Goal: Information Seeking & Learning: Find specific fact

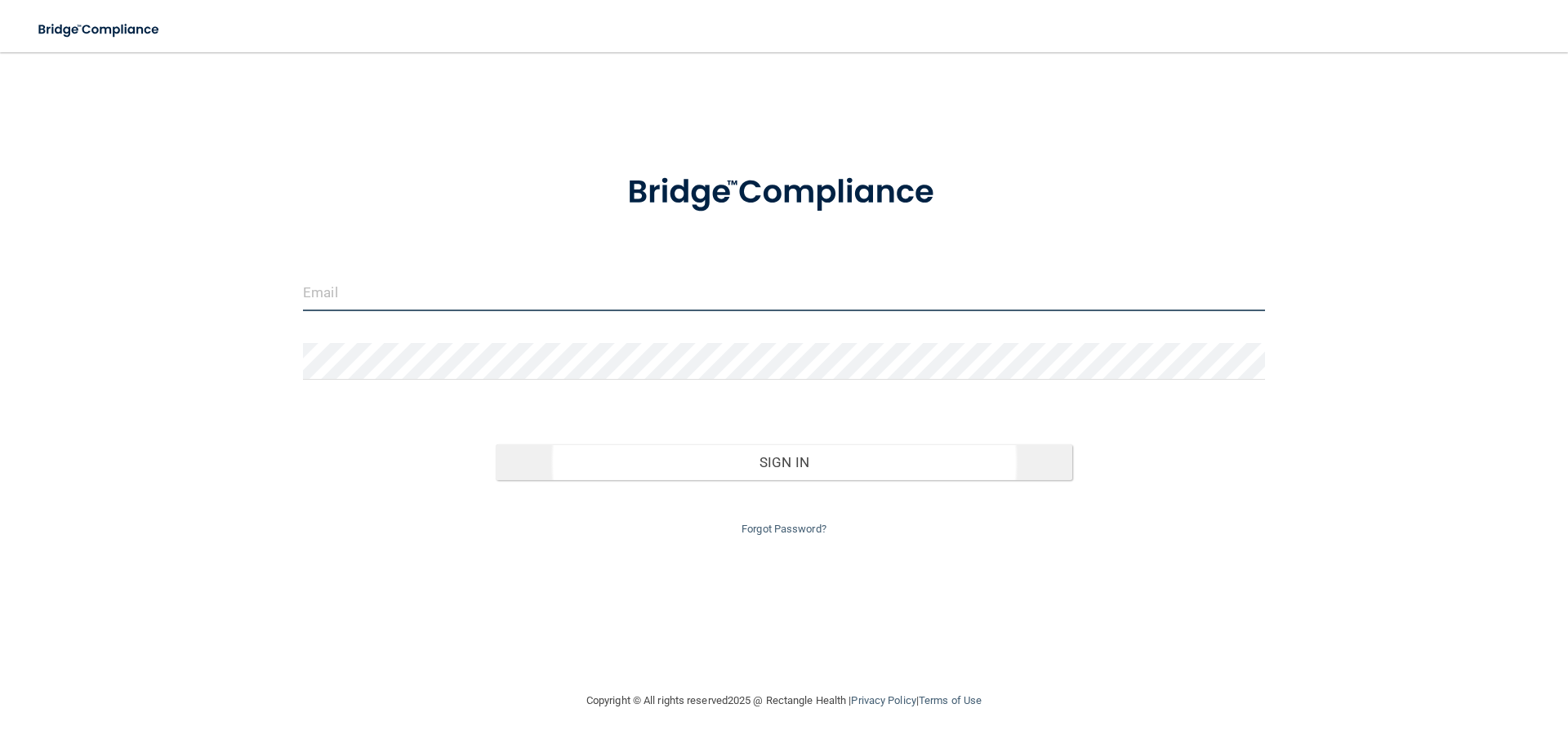
type input "[EMAIL_ADDRESS][DOMAIN_NAME]"
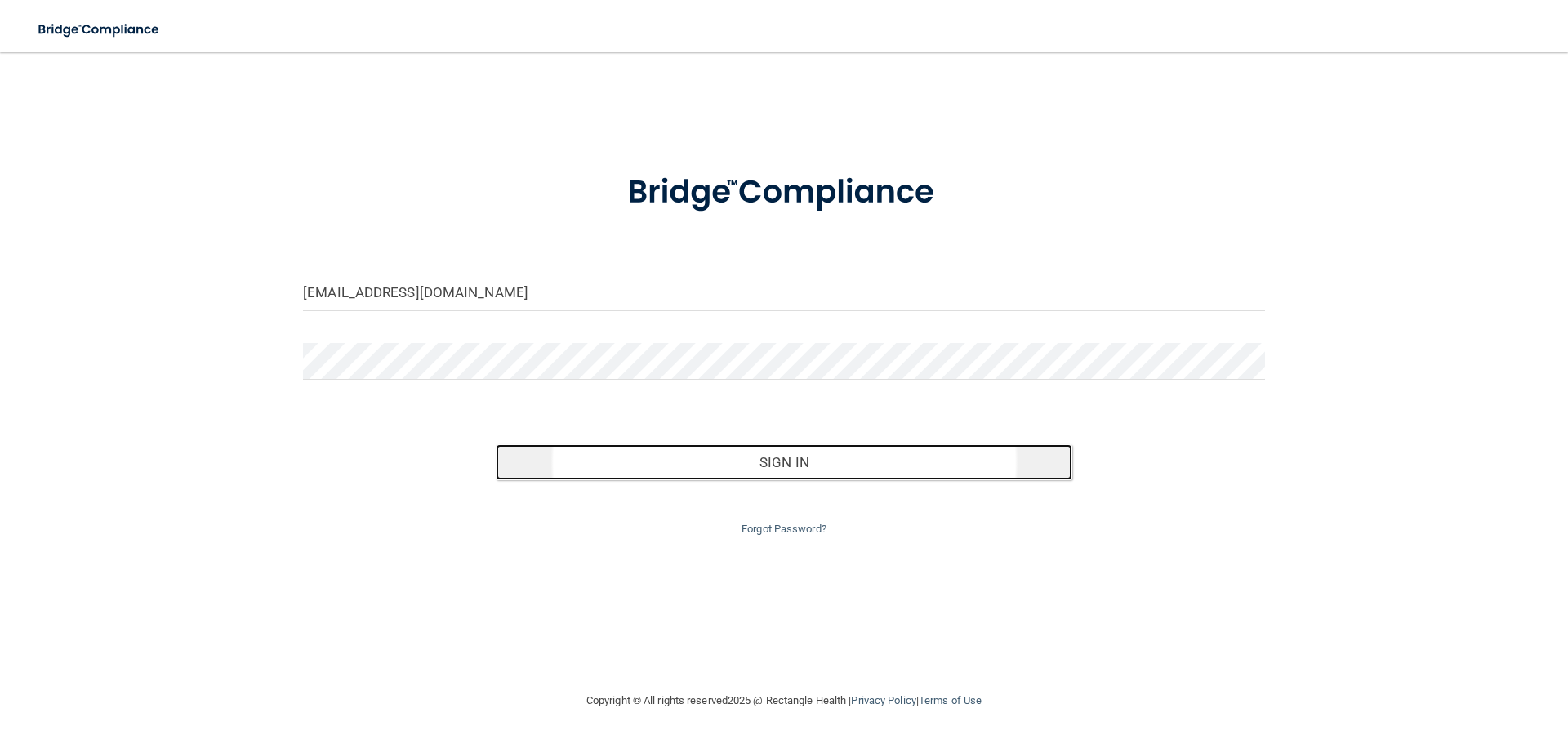
click at [741, 476] on button "Sign In" at bounding box center [784, 462] width 577 height 35
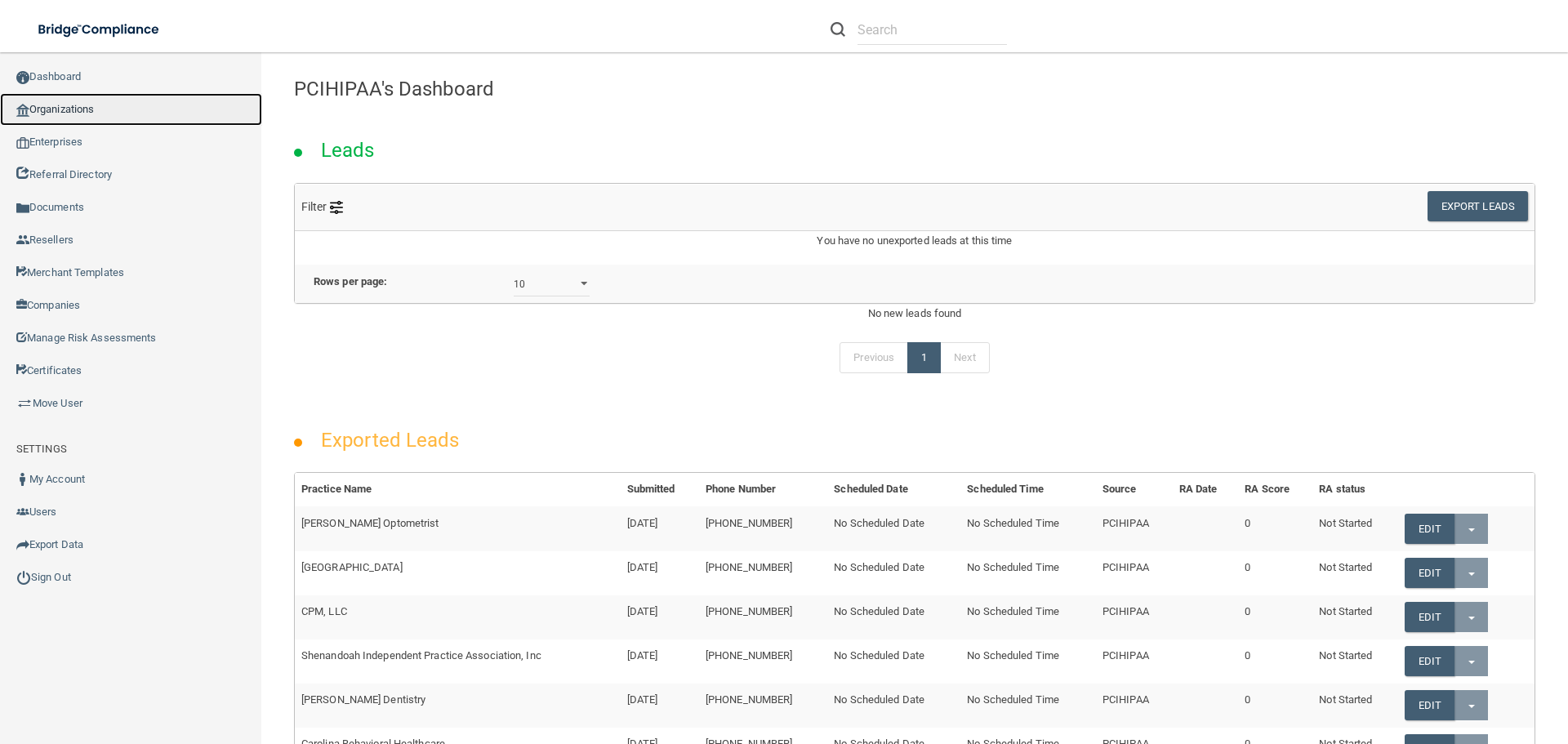
click at [67, 113] on link "Organizations" at bounding box center [131, 109] width 262 height 33
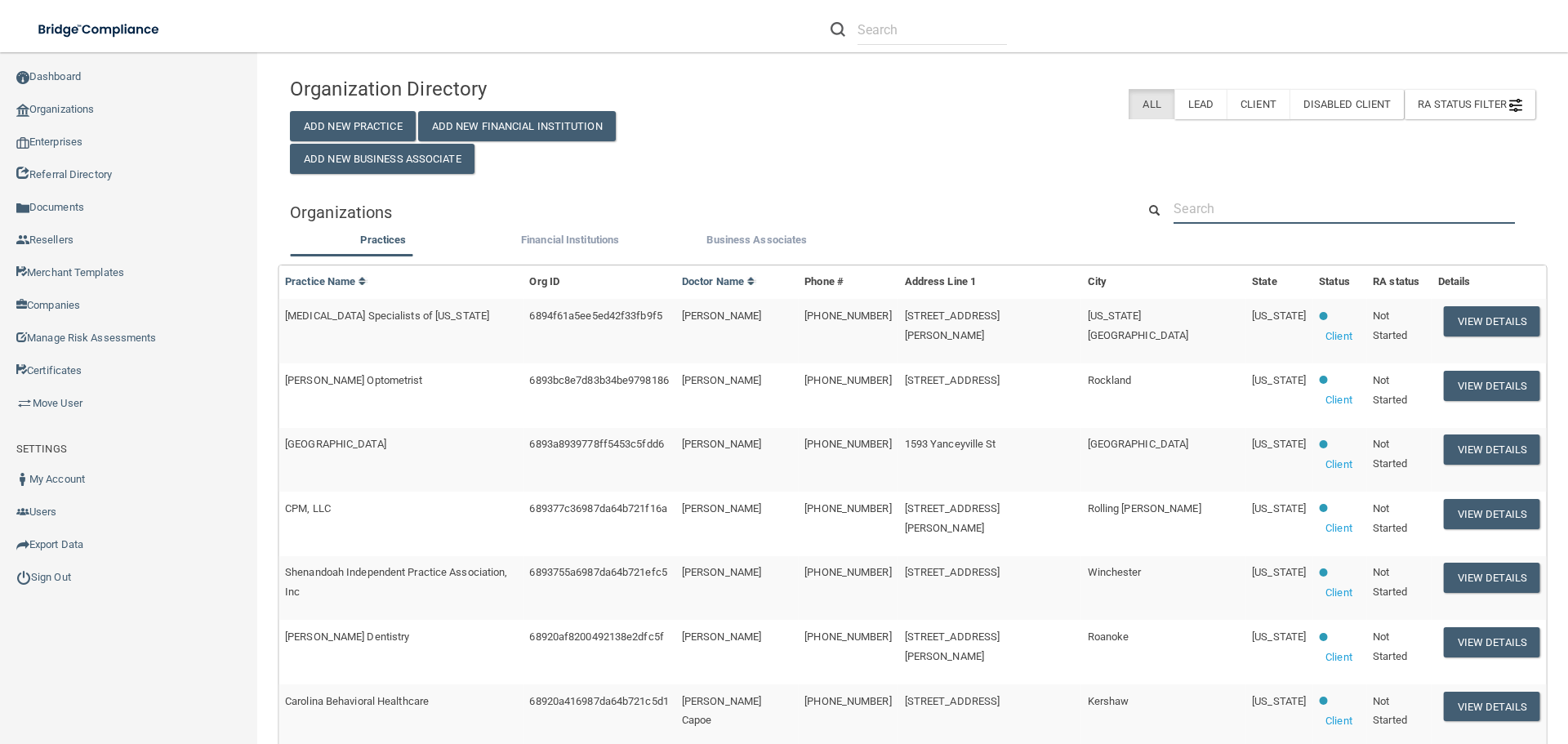
click at [1264, 208] on input "text" at bounding box center [1343, 208] width 341 height 30
paste input "Dental Wellness of [GEOGRAPHIC_DATA]"
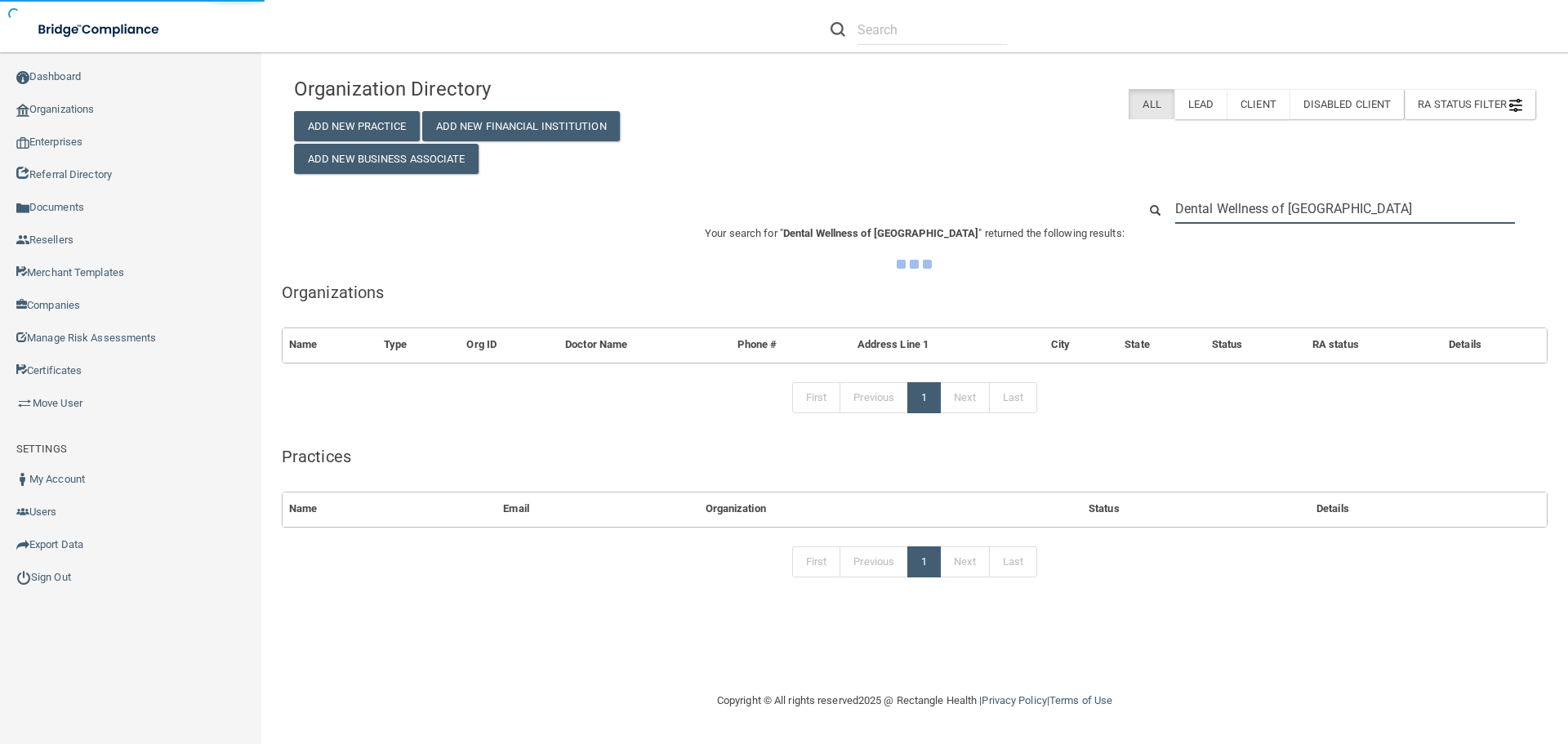
type input "Dental Wellness of [GEOGRAPHIC_DATA]"
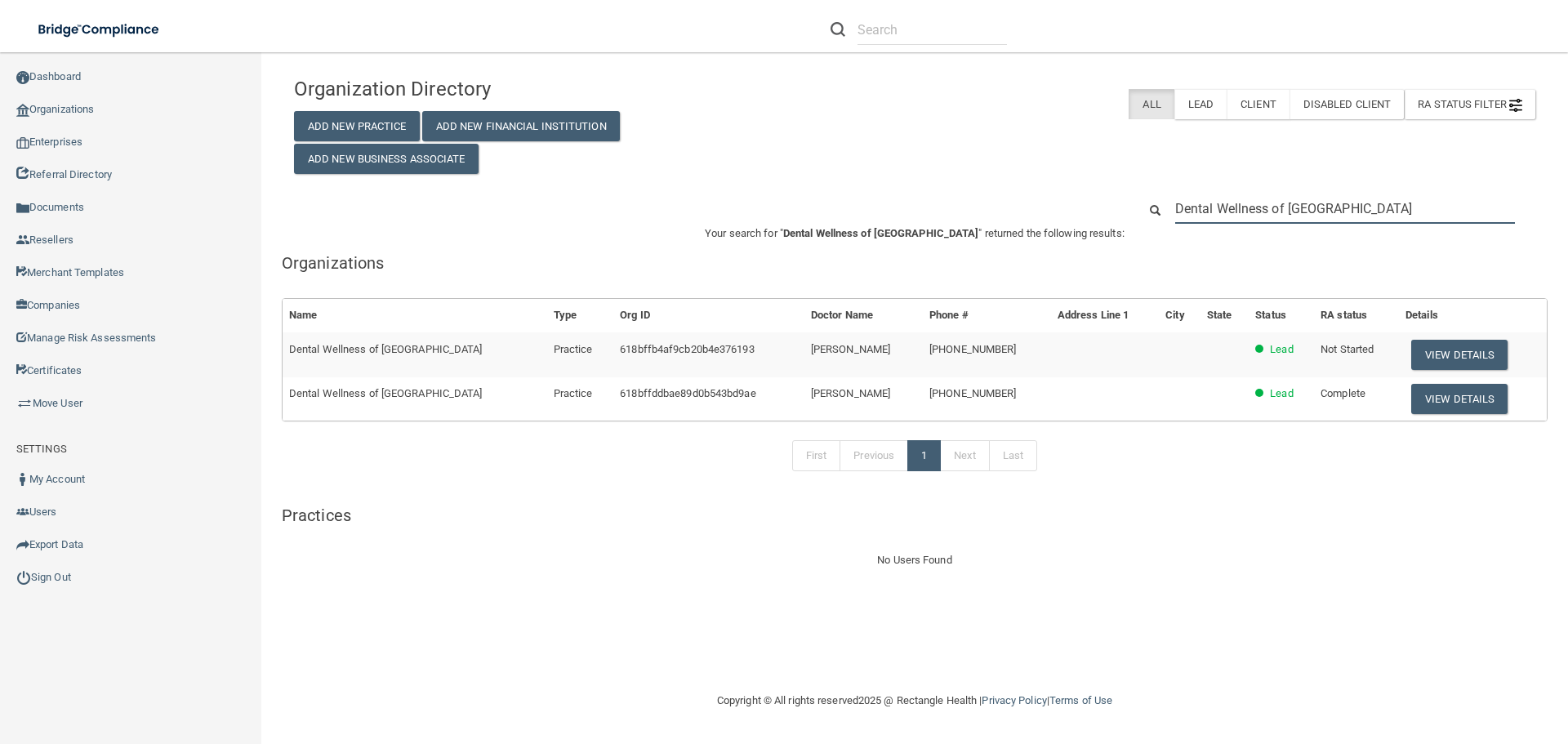
drag, startPoint x: 1397, startPoint y: 206, endPoint x: 1102, endPoint y: 189, distance: 295.5
click at [1102, 189] on div "Organization Directory Add New Practice Add New Financial Institution Add New B…" at bounding box center [914, 318] width 1241 height 501
paste input "Click to dial disabled(562) [PHONE_NUMBER]"
type input "Click to dial disabled(562) [PHONE_NUMBER]"
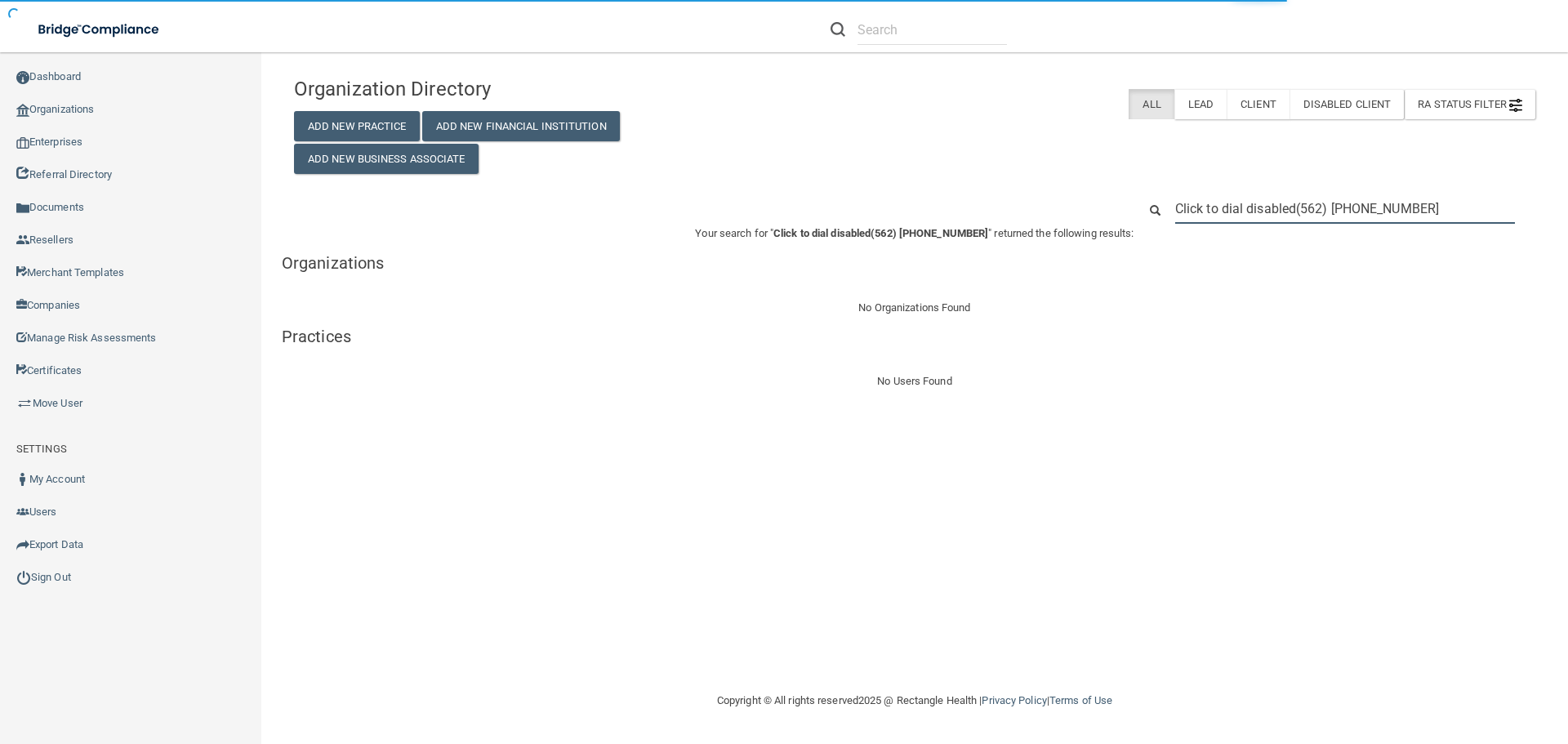
drag, startPoint x: 1294, startPoint y: 207, endPoint x: 1136, endPoint y: 213, distance: 158.1
click at [1136, 213] on div "Click to dial disabled(562) [PHONE_NUMBER]" at bounding box center [1336, 208] width 422 height 30
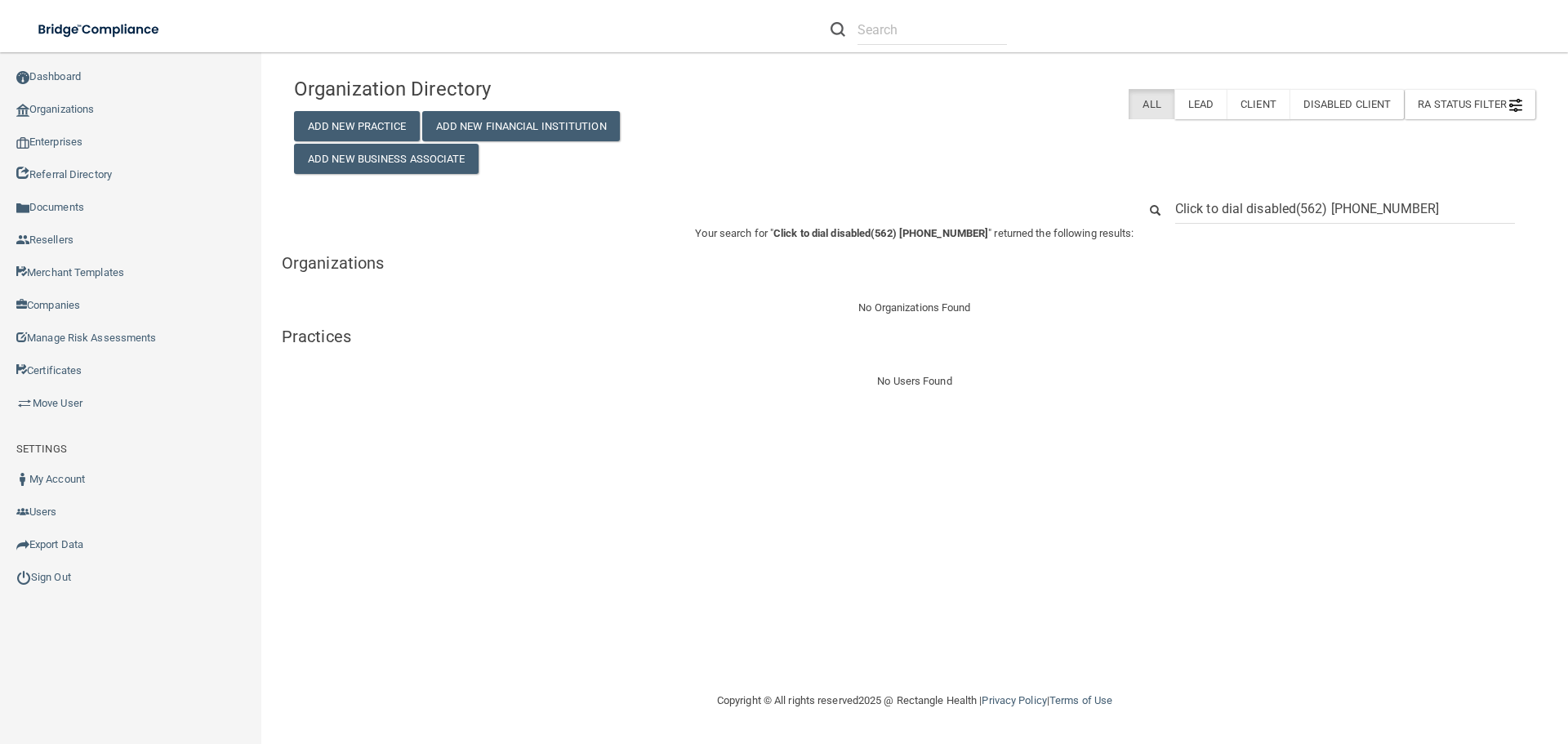
click at [1296, 209] on input "Click to dial disabled(562) [PHONE_NUMBER]" at bounding box center [1345, 208] width 340 height 30
drag, startPoint x: 1300, startPoint y: 206, endPoint x: 1083, endPoint y: 195, distance: 217.3
click at [1083, 195] on div "Click to dial disabled(562) [PHONE_NUMBER]" at bounding box center [914, 208] width 1265 height 30
type input "[PHONE_NUMBER]"
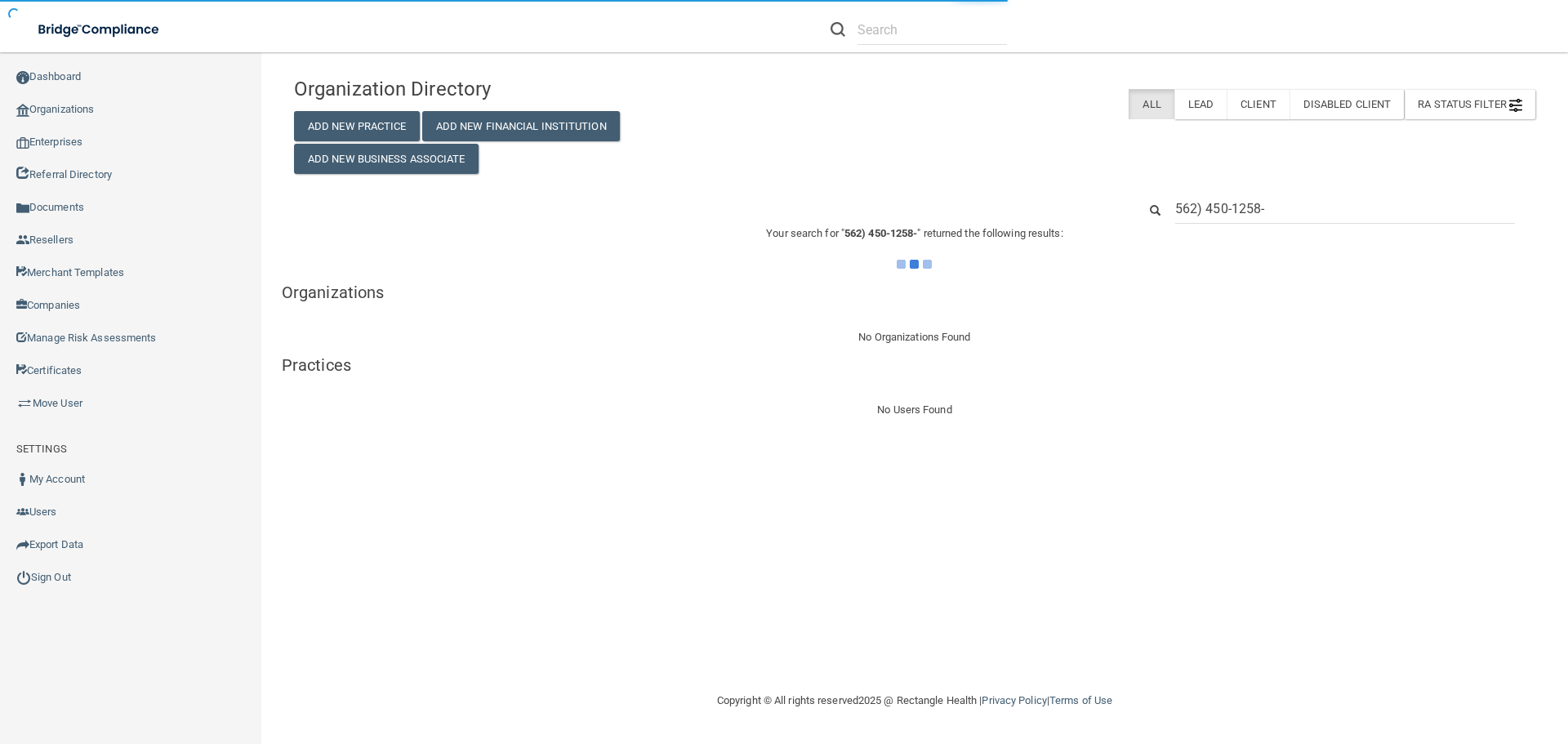
type input "562) 450-1258"
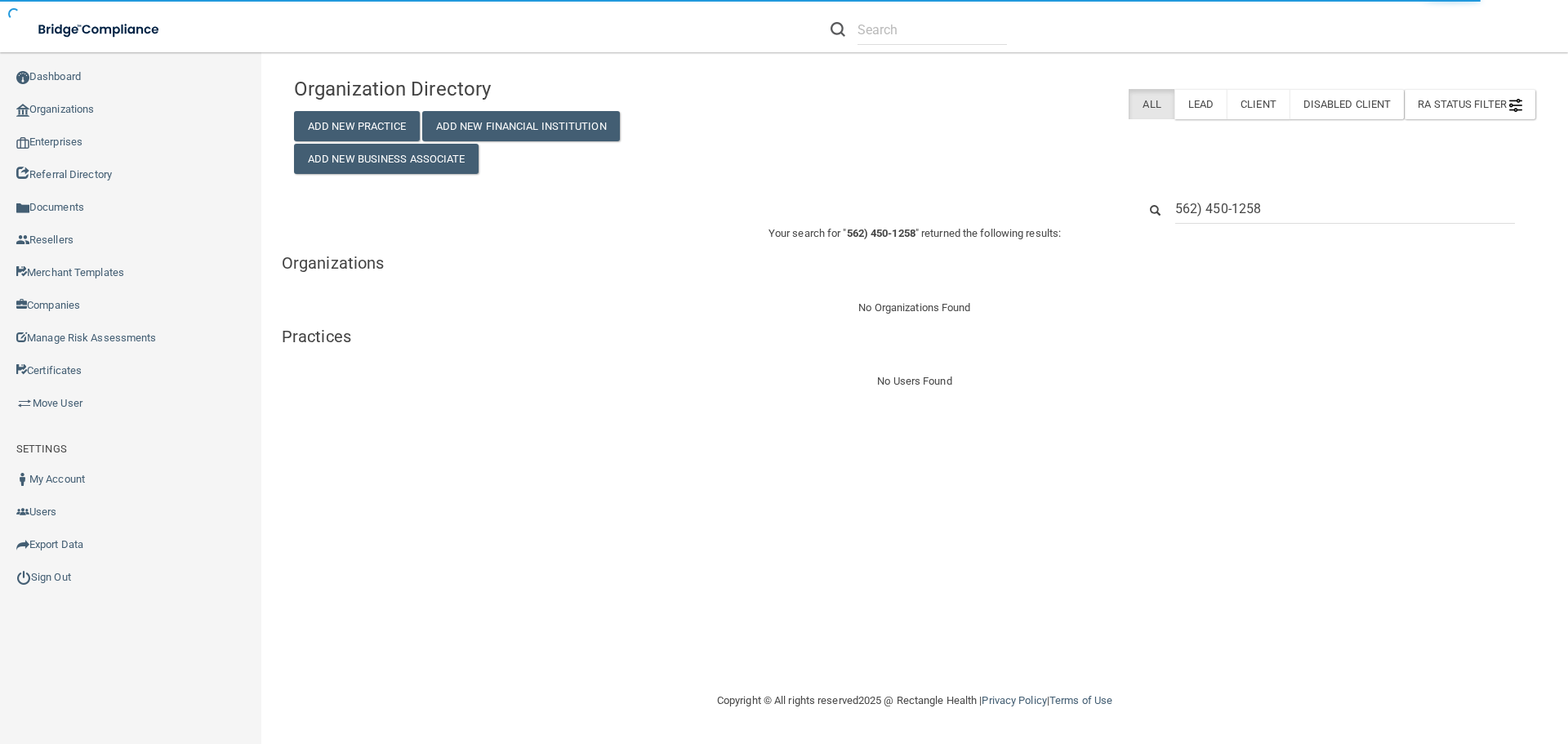
click at [1207, 210] on input "562) 450-1258" at bounding box center [1345, 208] width 340 height 30
type input "[PHONE_NUMBER]"
click at [1304, 203] on input "[PHONE_NUMBER]" at bounding box center [1345, 208] width 340 height 30
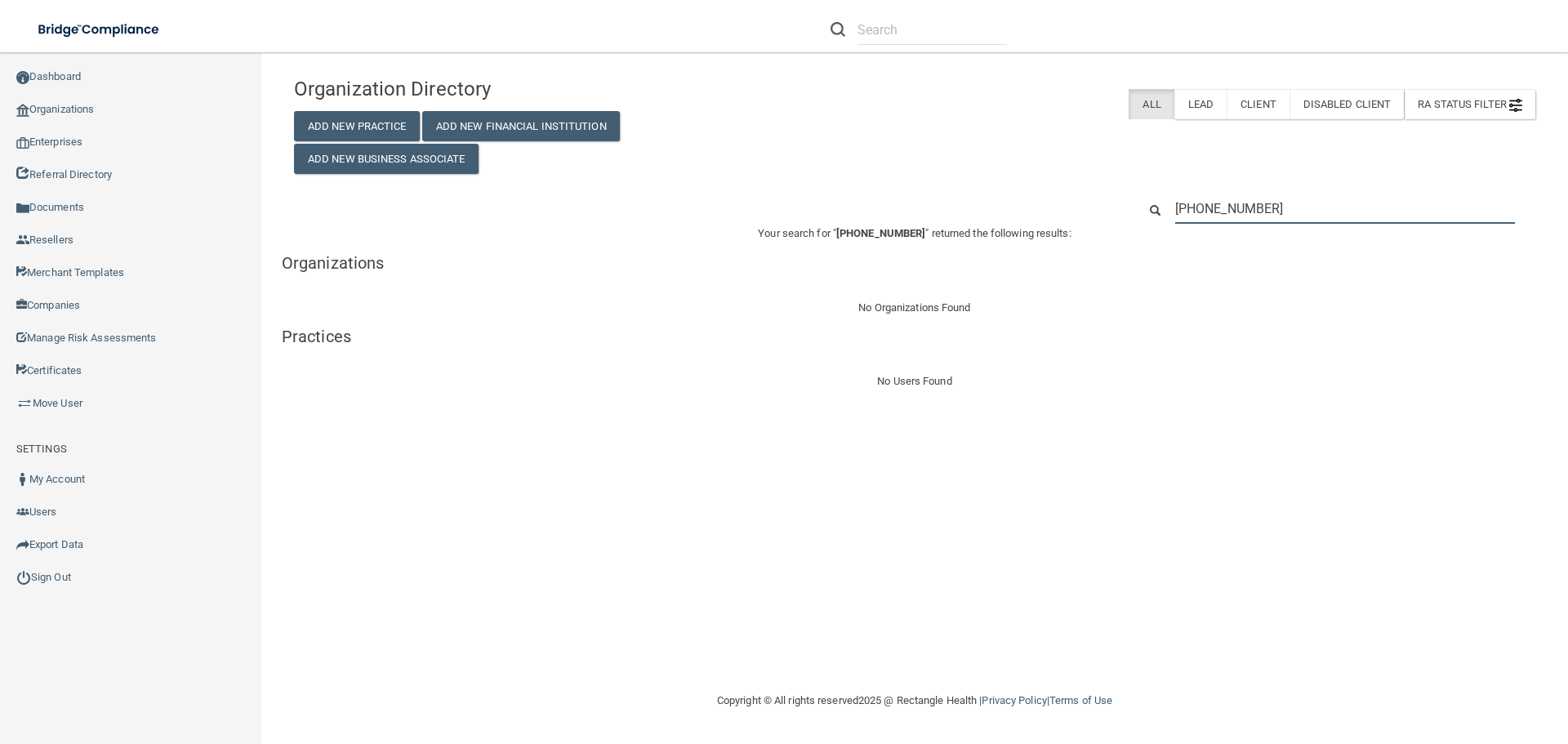
drag, startPoint x: 1307, startPoint y: 206, endPoint x: 1117, endPoint y: 201, distance: 190.1
click at [1117, 201] on div "[PHONE_NUMBER]" at bounding box center [914, 208] width 1265 height 30
paste input "(562)"
type input "[PHONE_NUMBER]"
drag, startPoint x: 1271, startPoint y: 213, endPoint x: 960, endPoint y: 214, distance: 311.0
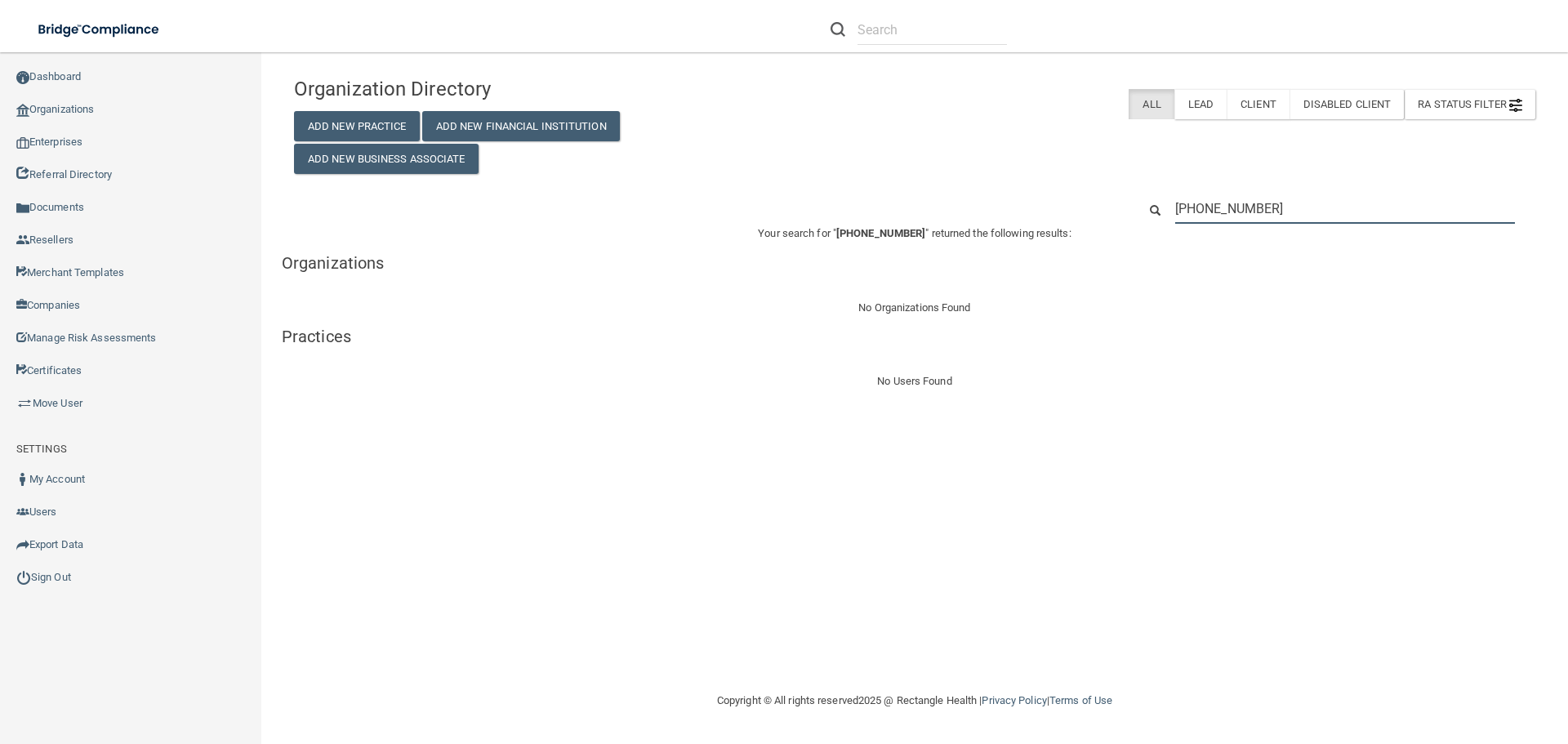
click at [960, 214] on div "[PHONE_NUMBER]" at bounding box center [914, 208] width 1265 height 30
paste input "[EMAIL_ADDRESS][DOMAIN_NAME]"
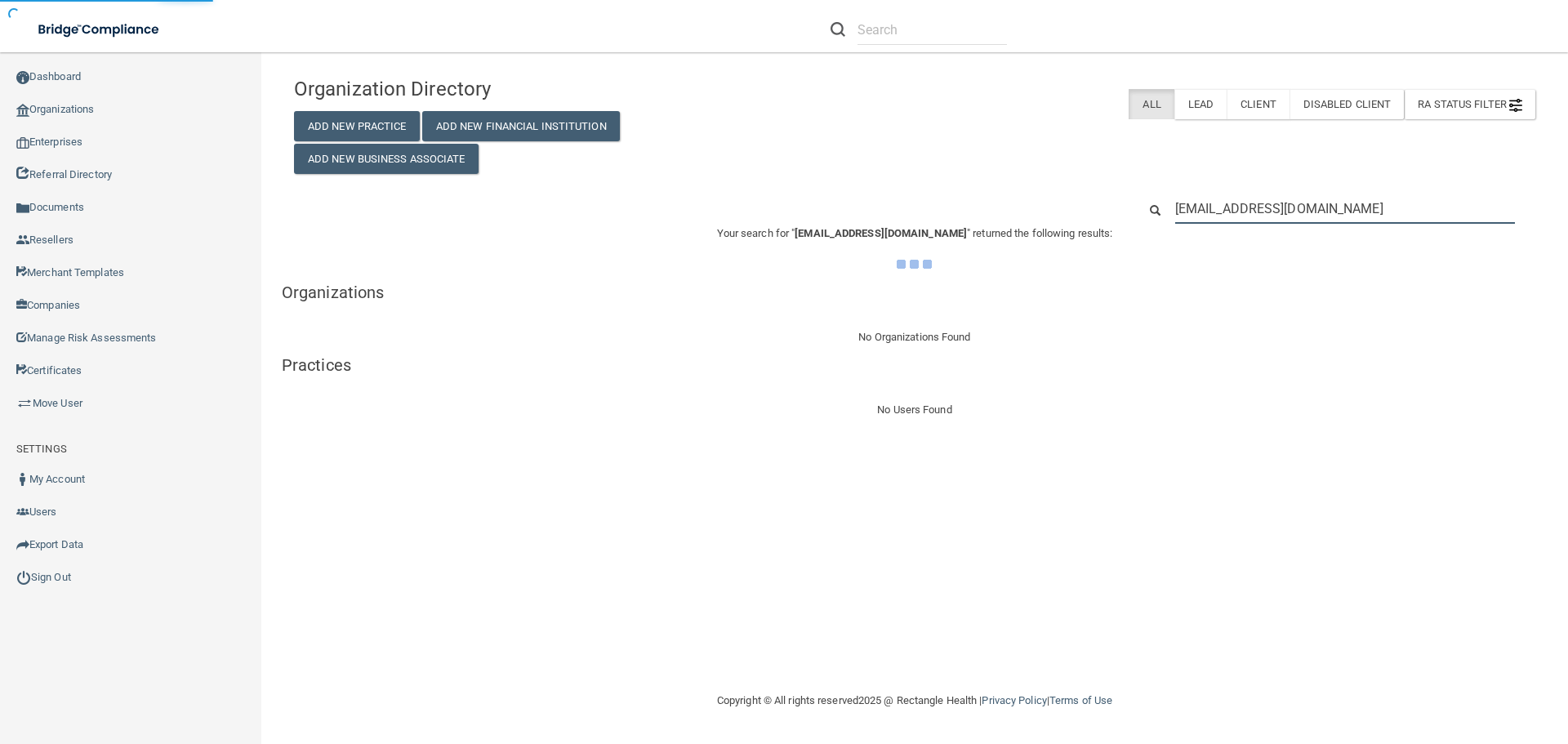
type input "[EMAIL_ADDRESS][DOMAIN_NAME]"
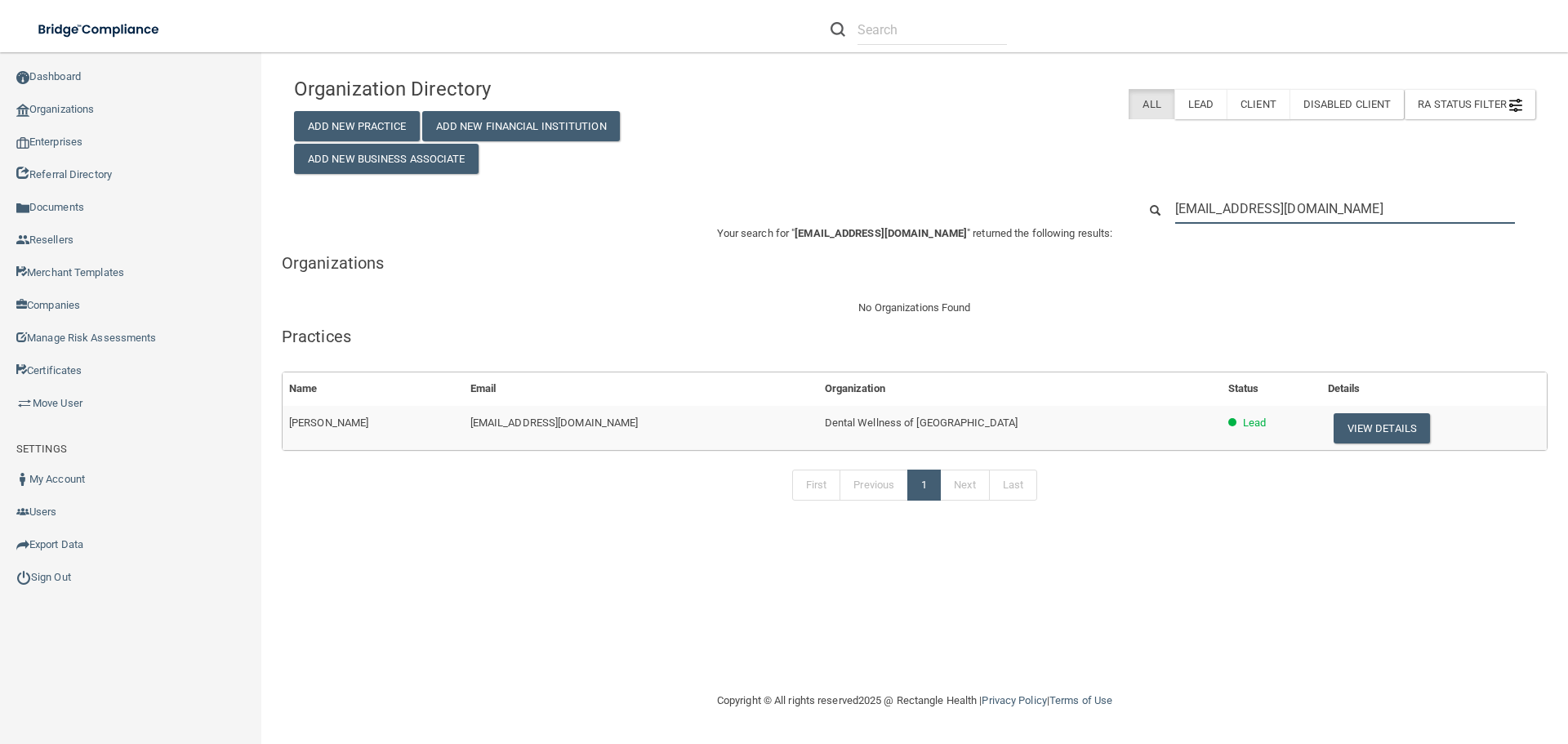
drag, startPoint x: 1392, startPoint y: 210, endPoint x: 1049, endPoint y: 191, distance: 343.5
click at [1049, 191] on div "Organization Directory Add New Practice Add New Financial Institution Add New B…" at bounding box center [914, 297] width 1241 height 457
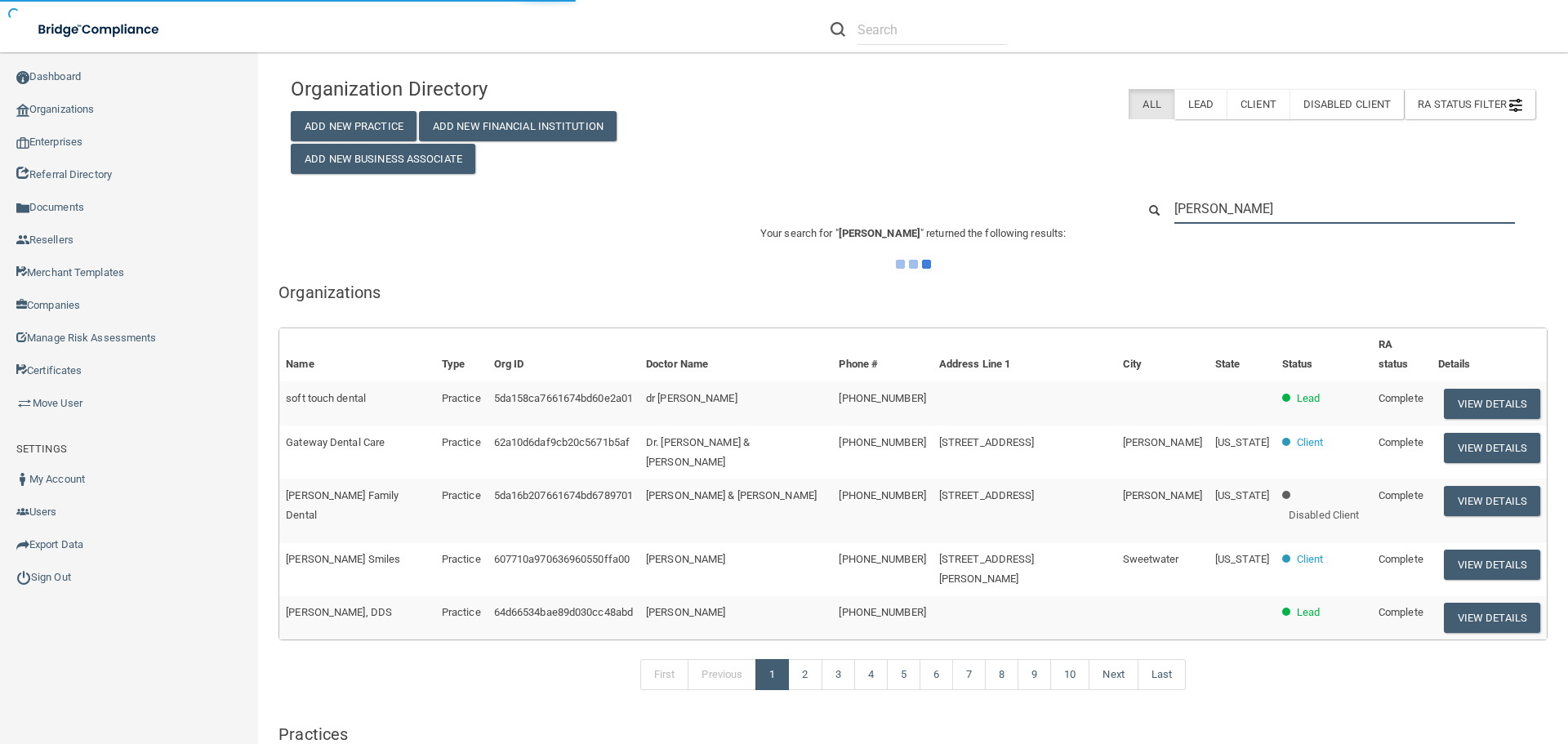
type input "[PERSON_NAME]"
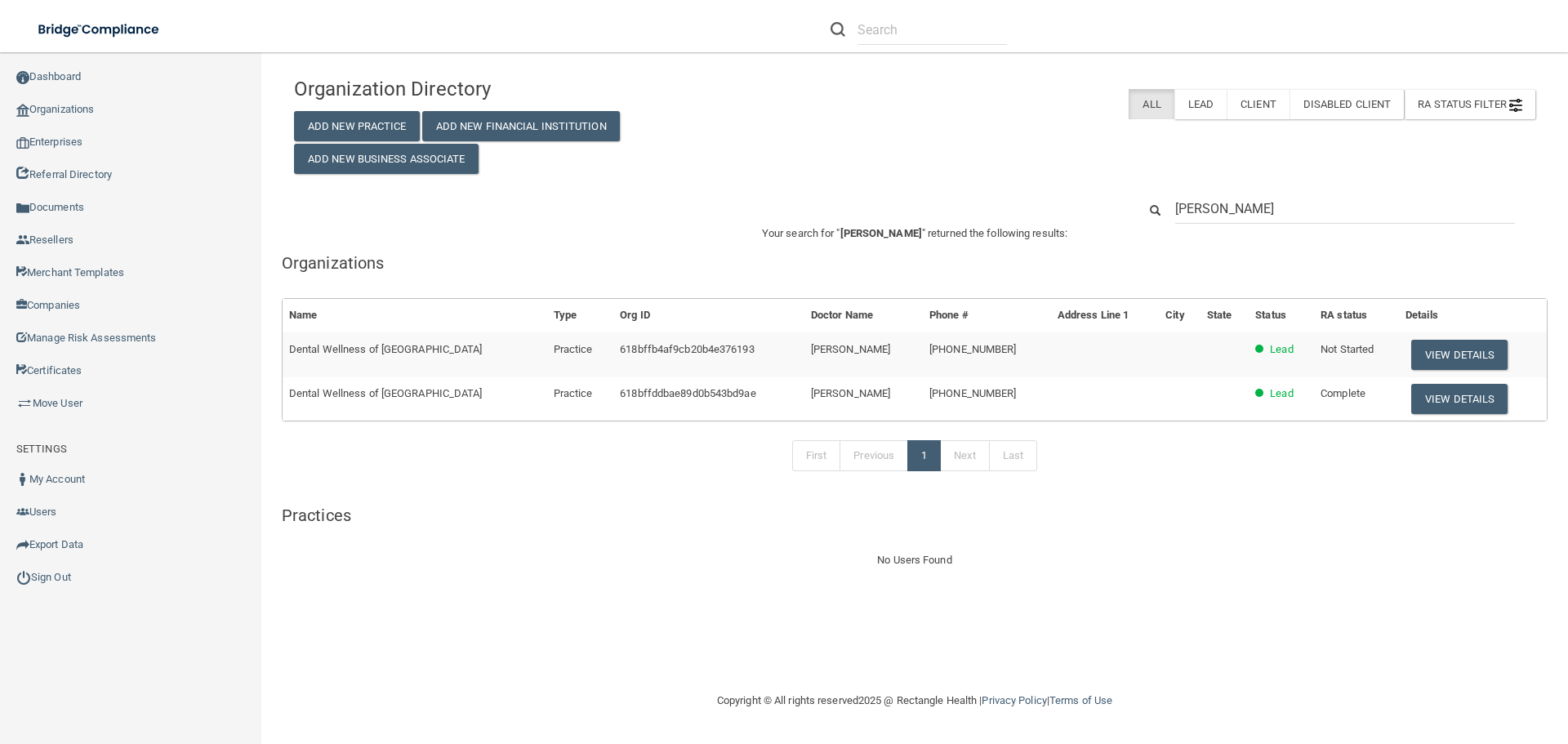
click at [1278, 204] on input "[PERSON_NAME]" at bounding box center [1345, 208] width 340 height 30
drag, startPoint x: 1281, startPoint y: 204, endPoint x: 1049, endPoint y: 199, distance: 232.1
click at [1074, 199] on div "[PERSON_NAME]" at bounding box center [914, 208] width 1265 height 30
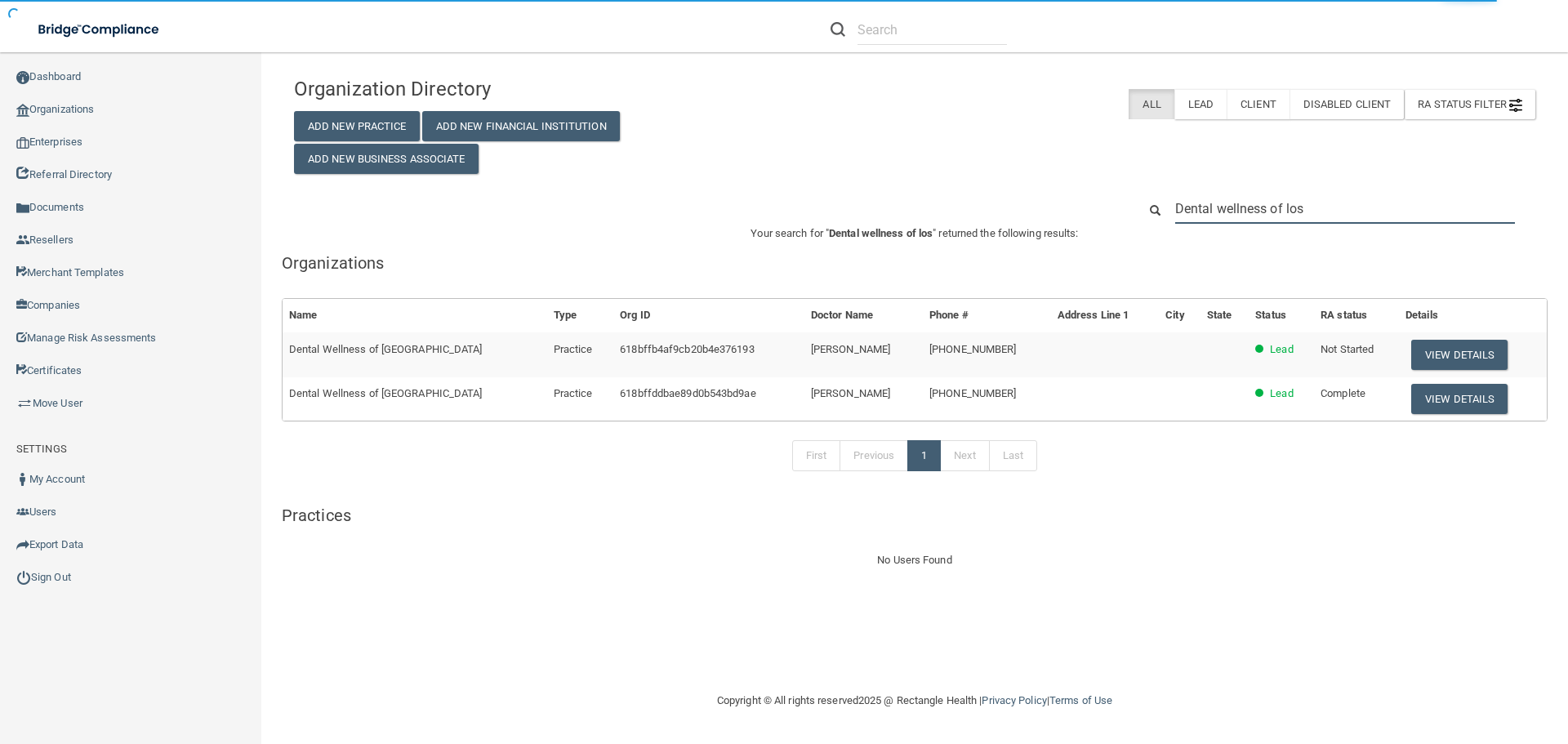
type input "Dental wellness of los a"
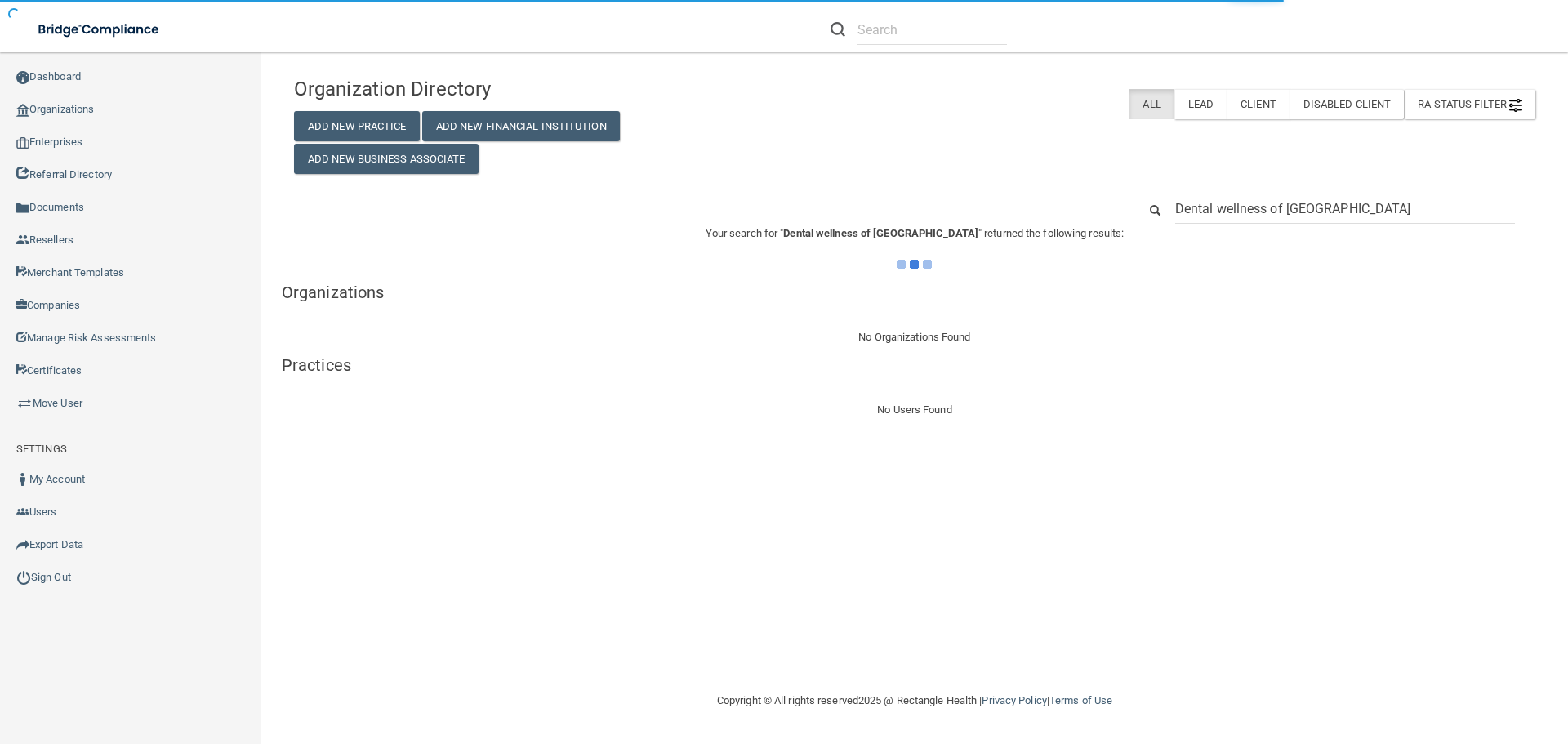
type input "Dental wellness of [GEOGRAPHIC_DATA]"
